Goal: Task Accomplishment & Management: Manage account settings

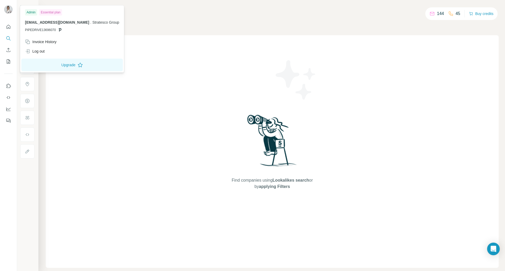
click at [8, 9] on img at bounding box center [8, 9] width 8 height 8
click at [52, 41] on div "Invoice History" at bounding box center [41, 41] width 32 height 5
click at [93, 257] on button "Close" at bounding box center [86, 254] width 17 height 9
click at [37, 27] on div "[EMAIL_ADDRESS][DOMAIN_NAME] . Stratesco Group PIPEDRIVE13696070" at bounding box center [72, 26] width 94 height 13
click at [64, 63] on button "Upgrade" at bounding box center [72, 65] width 102 height 13
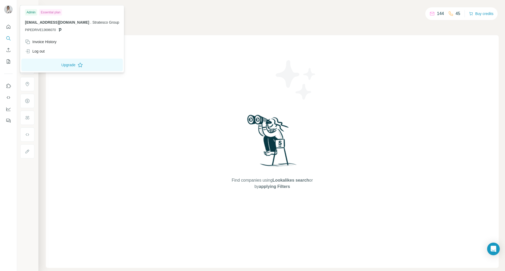
click at [8, 6] on img at bounding box center [8, 9] width 8 height 8
click at [77, 22] on span "[EMAIL_ADDRESS][DOMAIN_NAME]" at bounding box center [57, 22] width 64 height 4
click at [58, 31] on icon at bounding box center [60, 30] width 4 height 4
click at [49, 25] on div "[EMAIL_ADDRESS][DOMAIN_NAME] . Stratesco Group PIPEDRIVE13696070" at bounding box center [72, 26] width 94 height 13
click at [71, 22] on span "[EMAIL_ADDRESS][DOMAIN_NAME]" at bounding box center [57, 22] width 64 height 4
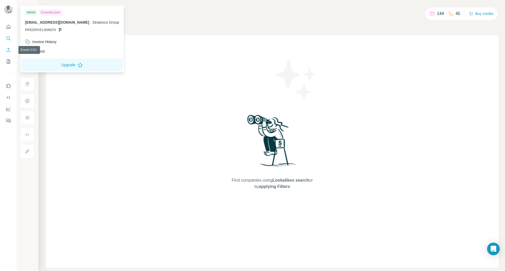
click at [7, 49] on icon "Enrich CSV" at bounding box center [8, 49] width 5 height 5
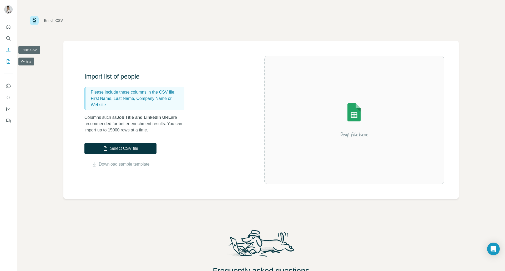
click at [10, 60] on icon "My lists" at bounding box center [8, 61] width 5 height 5
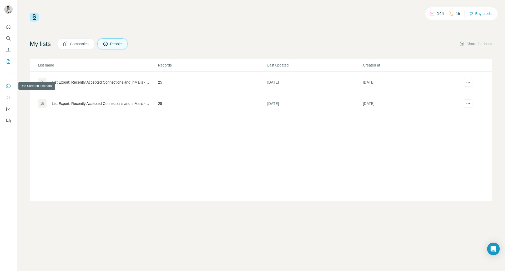
click at [9, 85] on icon "Use Surfe on LinkedIn" at bounding box center [8, 85] width 5 height 5
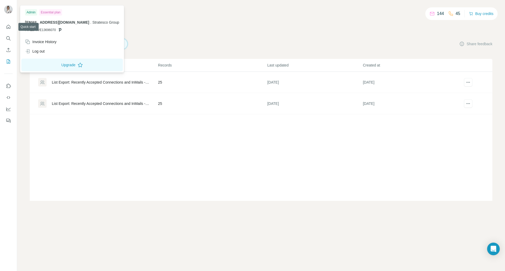
click at [8, 7] on img at bounding box center [8, 9] width 8 height 8
click at [44, 15] on div "Essential plan" at bounding box center [50, 12] width 23 height 6
click at [24, 15] on div "Admin Essential plan [EMAIL_ADDRESS][DOMAIN_NAME] . Stratesco Group PIPEDRIVE13…" at bounding box center [72, 22] width 102 height 31
click at [52, 62] on button "Upgrade" at bounding box center [72, 65] width 102 height 13
